Goal: Book appointment/travel/reservation

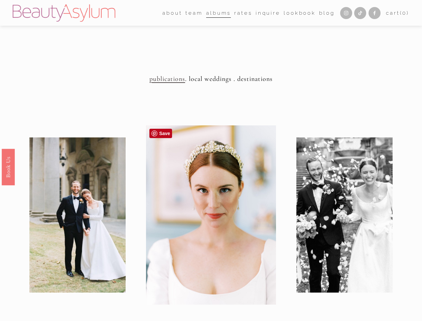
click at [211, 160] on div at bounding box center [211, 215] width 130 height 180
